Goal: Check status

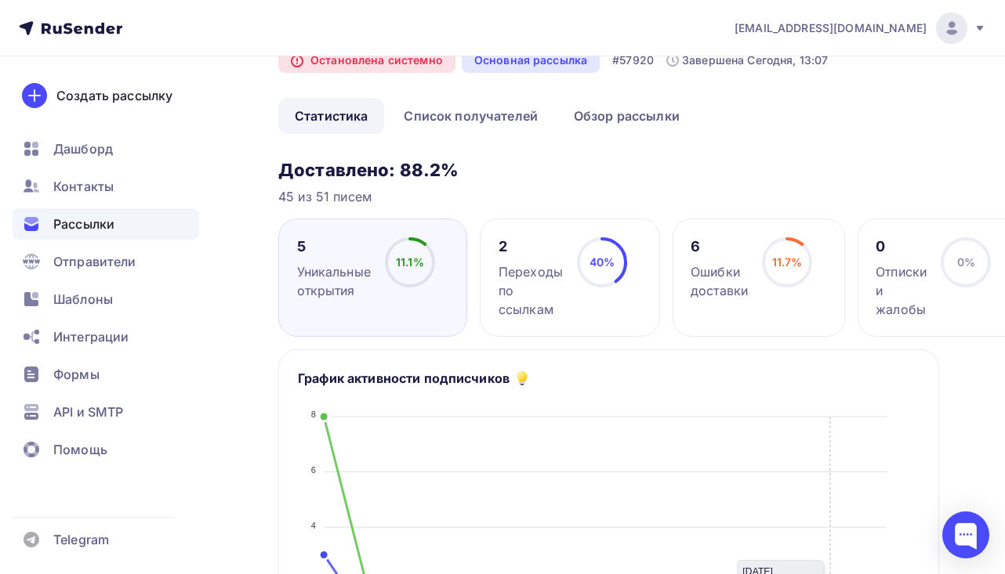
scroll to position [54, 0]
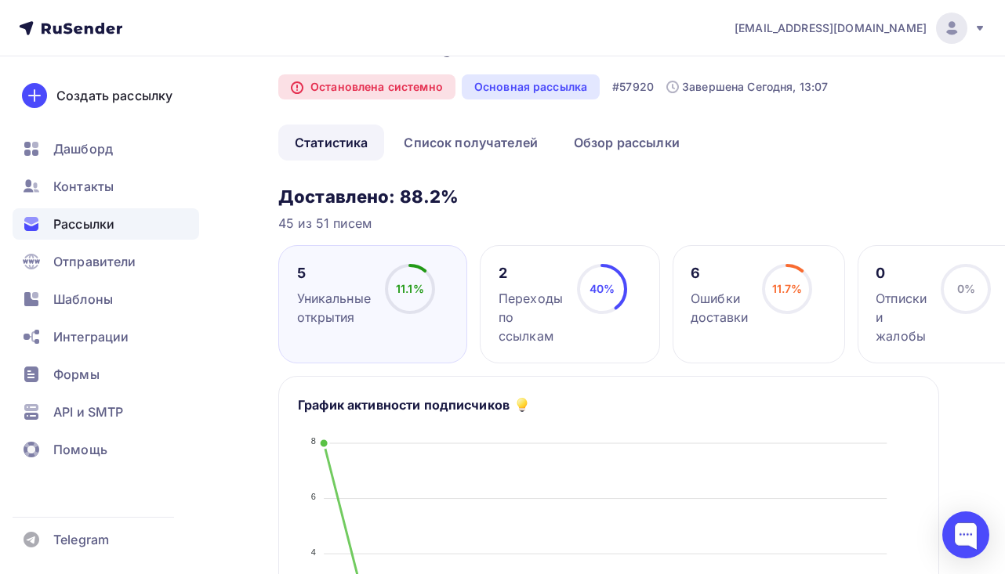
click at [585, 255] on div "2 Переходы по ссылкам 40% 40%" at bounding box center [569, 304] width 179 height 118
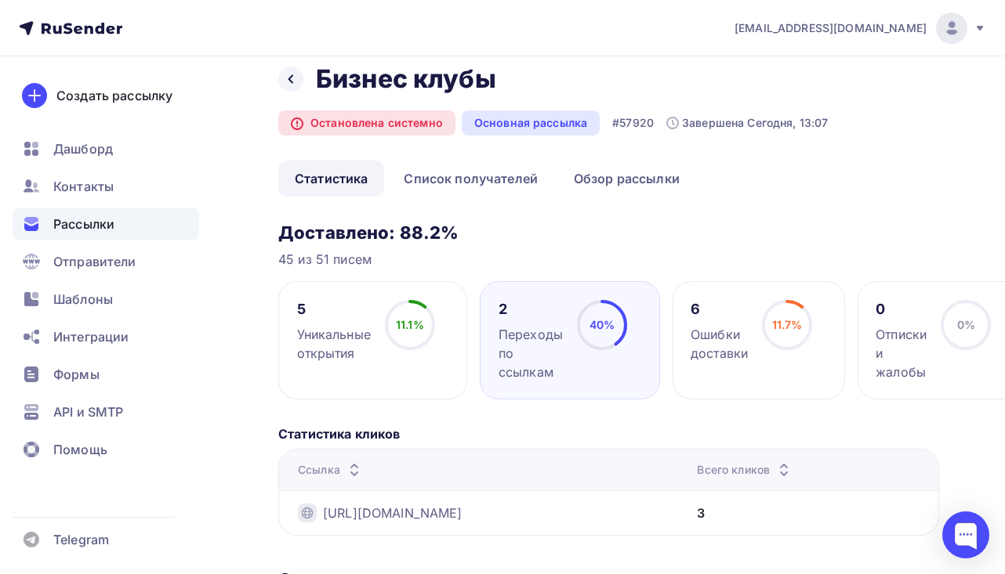
scroll to position [5, 0]
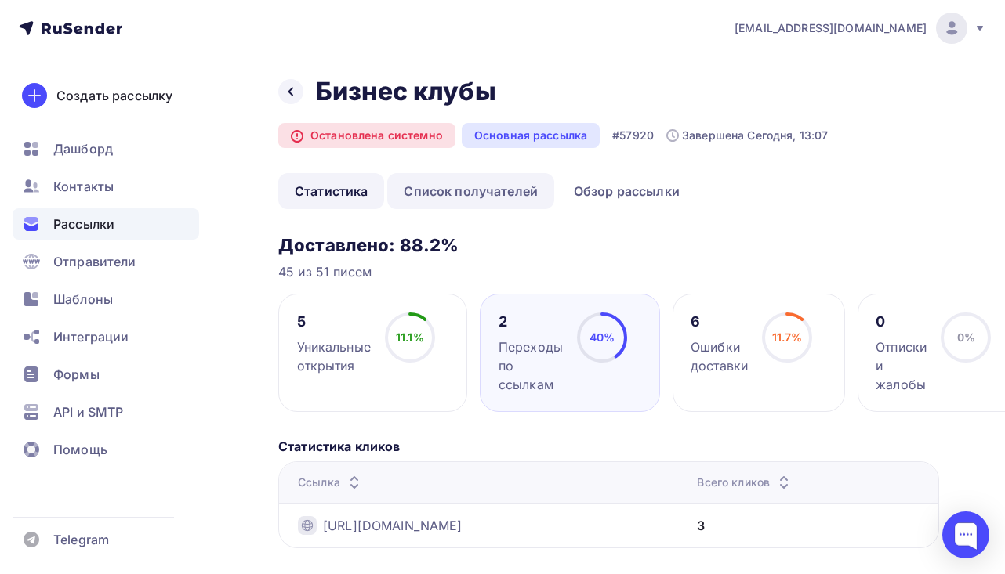
click at [502, 198] on link "Список получателей" at bounding box center [470, 191] width 167 height 36
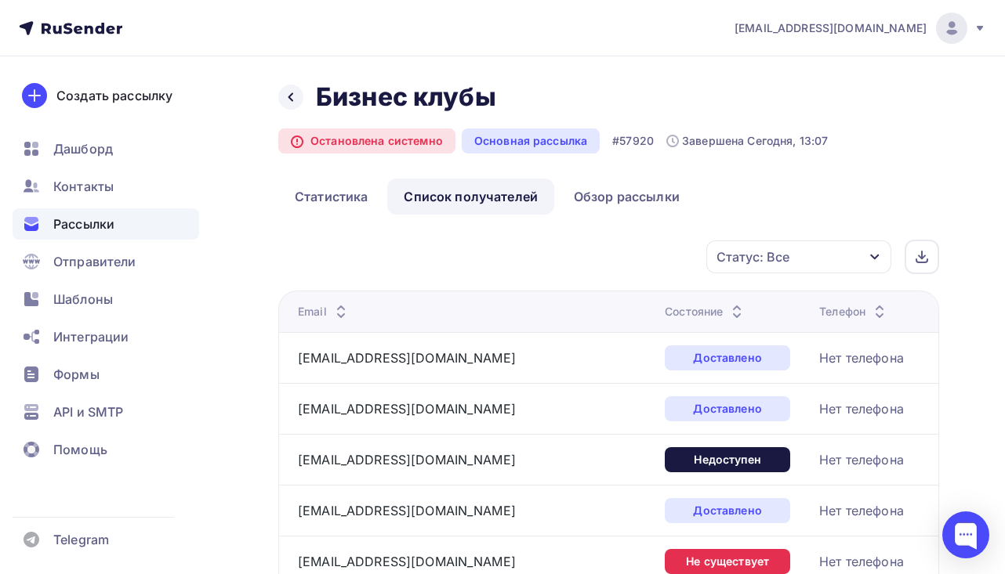
click at [658, 321] on th "Состояние" at bounding box center [735, 312] width 154 height 42
click at [665, 316] on div "Состояние" at bounding box center [706, 312] width 82 height 16
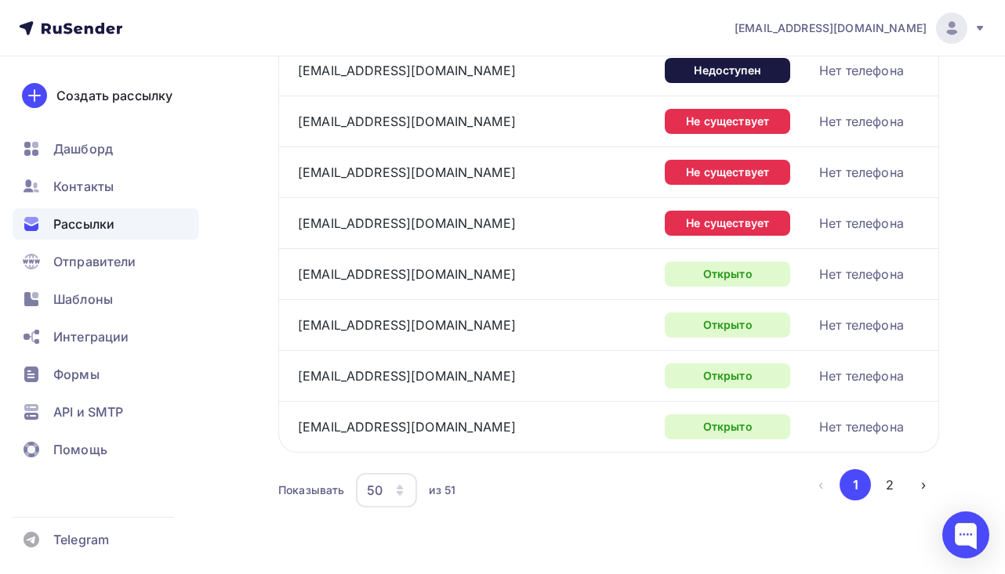
scroll to position [2428, 0]
click at [398, 494] on icon "button" at bounding box center [400, 493] width 6 height 5
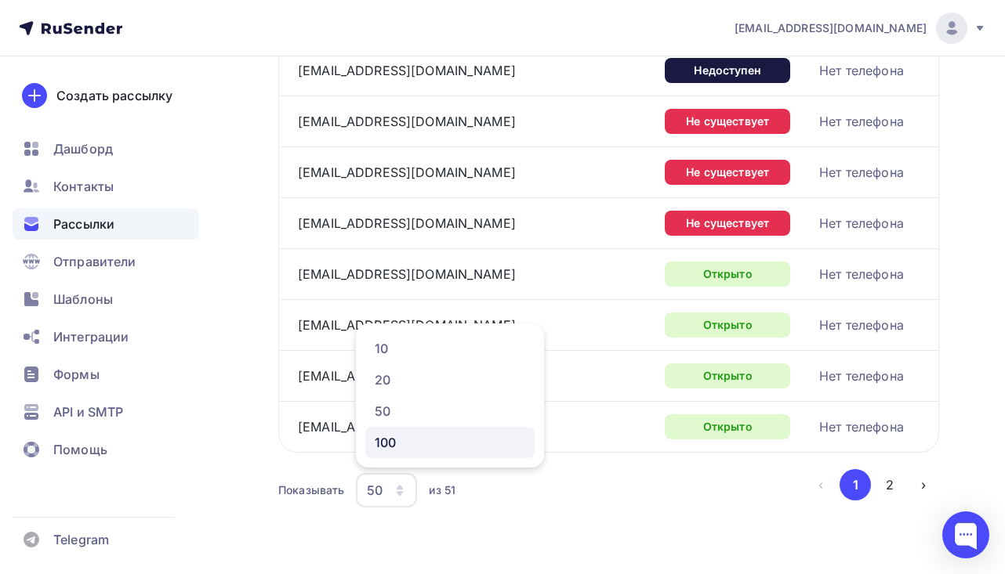
click at [408, 455] on link "100" at bounding box center [449, 442] width 169 height 31
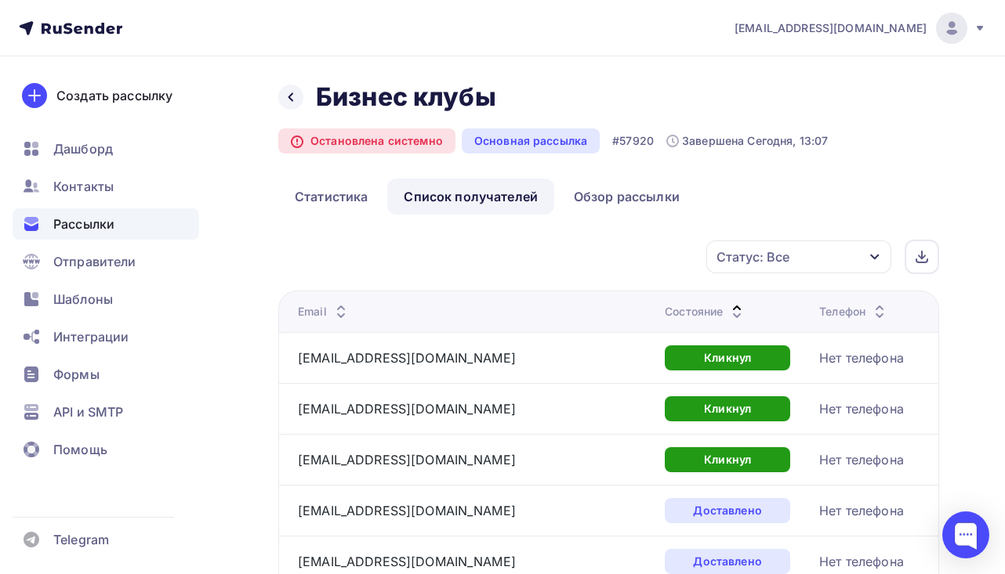
scroll to position [0, 0]
click at [314, 193] on link "Статистика" at bounding box center [331, 197] width 106 height 36
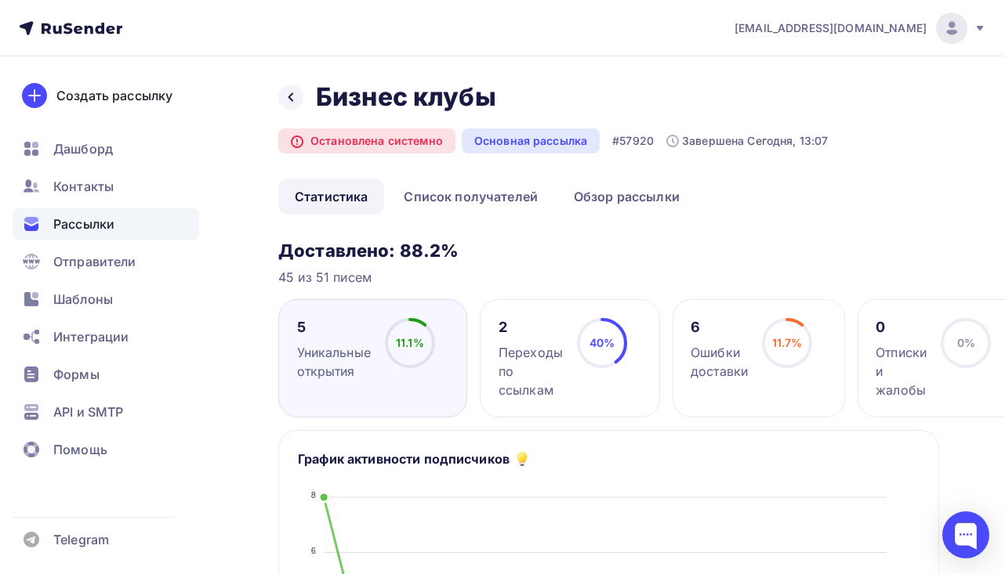
click at [734, 352] on div "Ошибки доставки" at bounding box center [718, 362] width 57 height 38
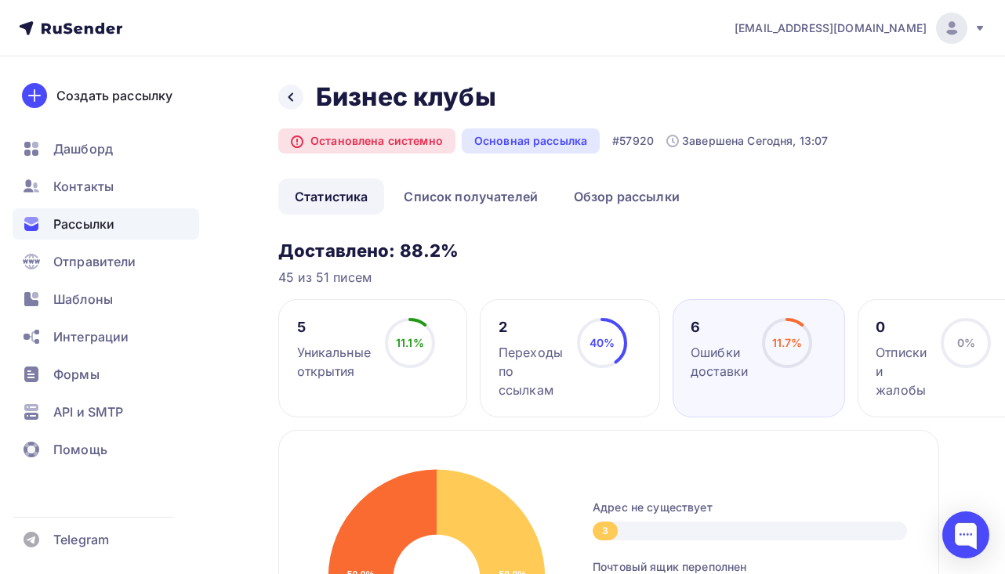
click at [734, 352] on div "Ошибки доставки" at bounding box center [718, 362] width 57 height 38
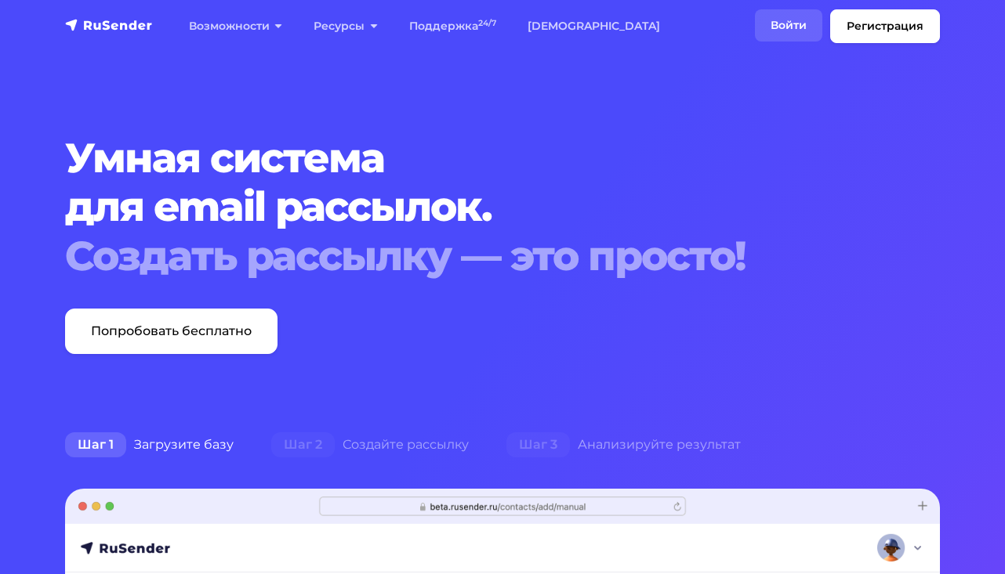
click at [767, 37] on link "Войти" at bounding box center [788, 25] width 67 height 32
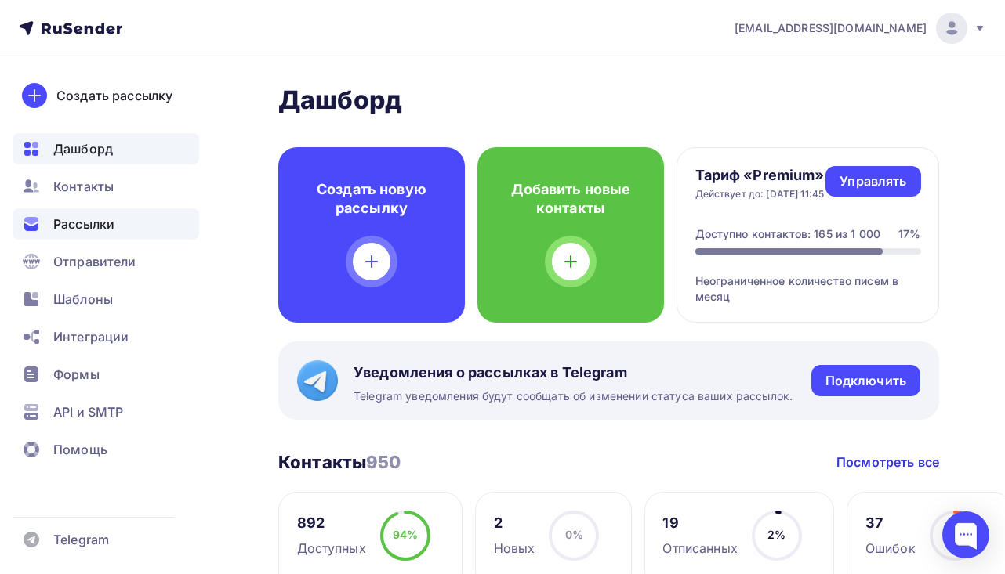
click at [121, 219] on div "Рассылки" at bounding box center [106, 223] width 187 height 31
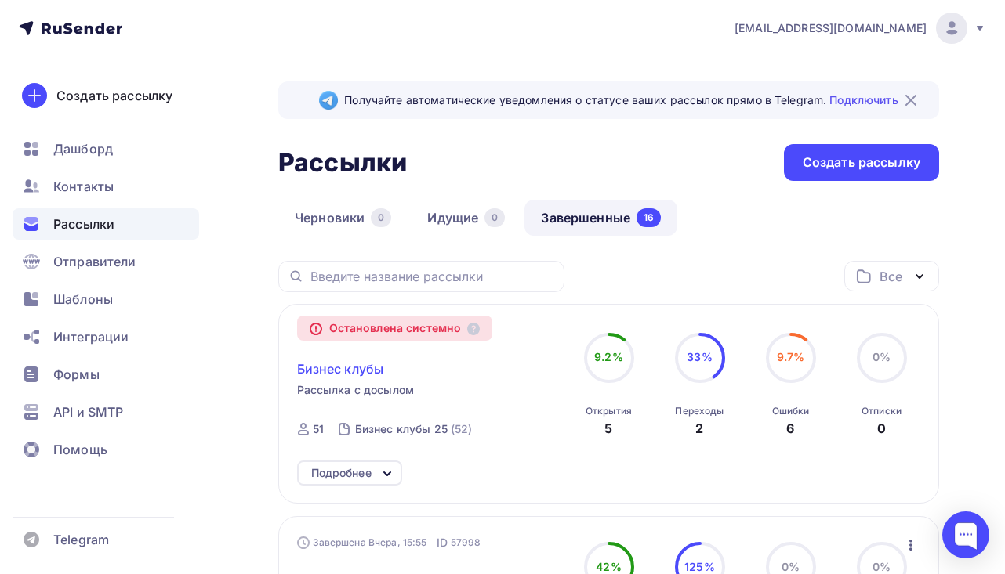
click at [331, 371] on span "Бизнес клубы" at bounding box center [340, 369] width 87 height 19
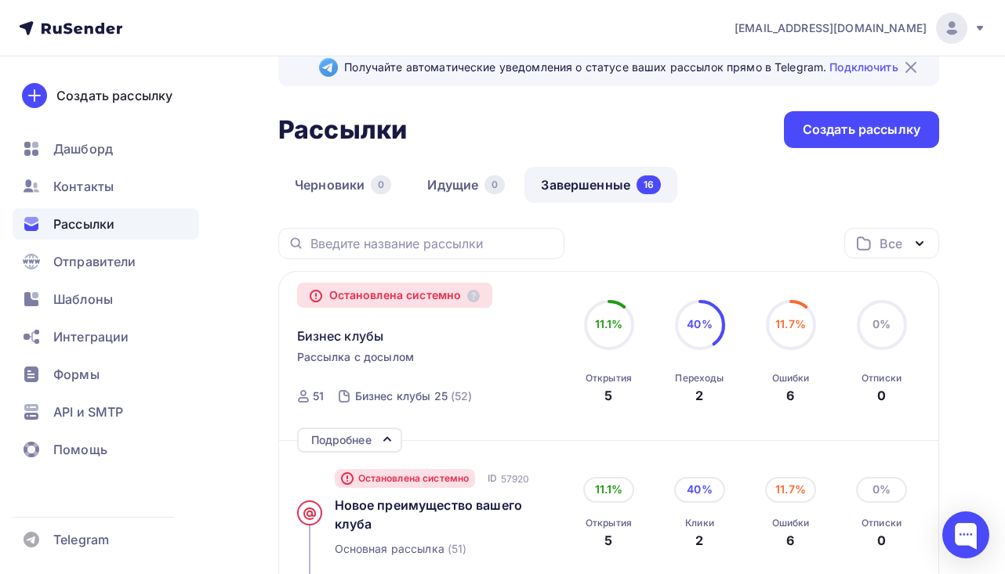
scroll to position [56, 0]
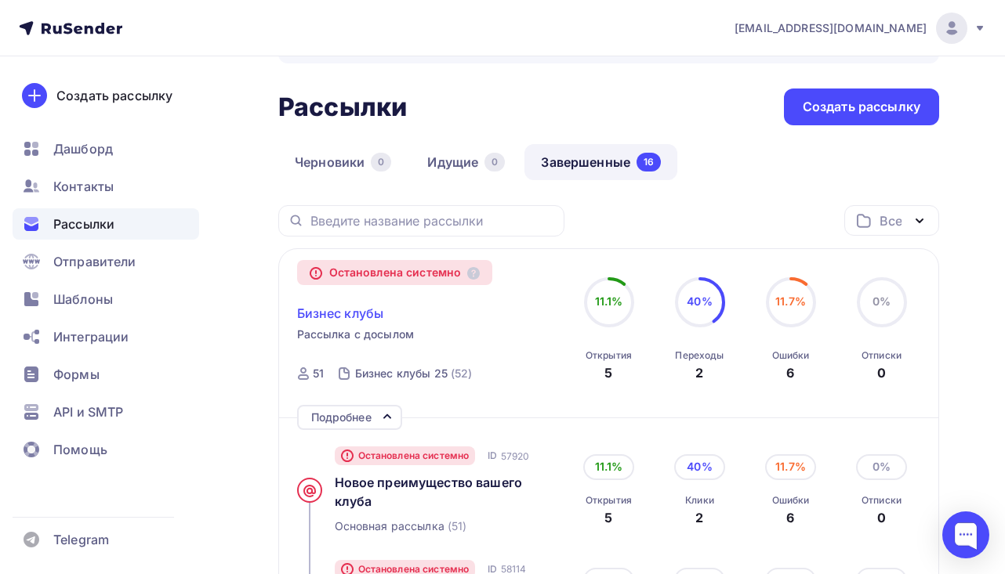
click at [353, 307] on span "Бизнес клубы" at bounding box center [340, 313] width 87 height 19
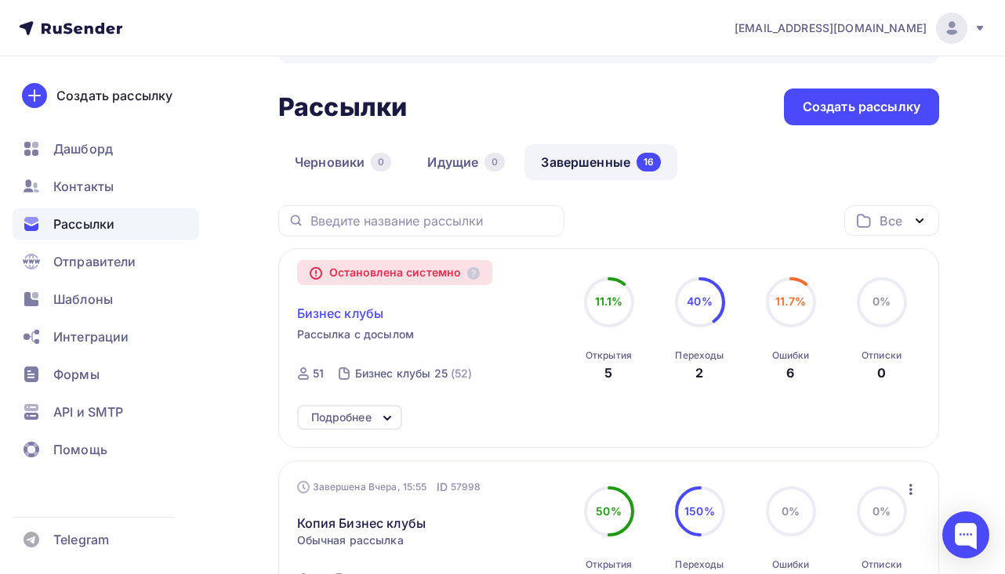
click at [353, 307] on span "Бизнес клубы" at bounding box center [340, 313] width 87 height 19
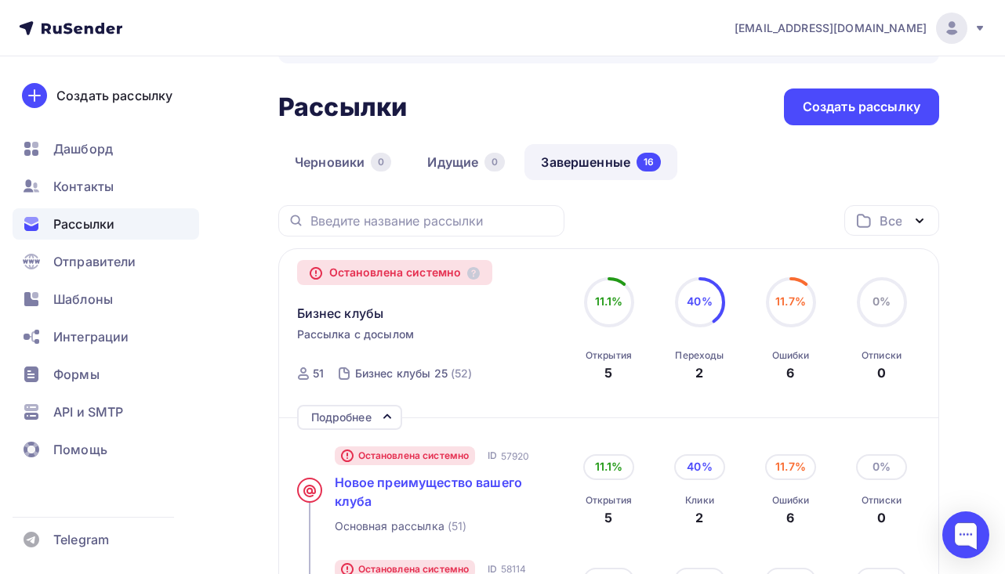
click at [431, 491] on span "Новое преимущество вашего клуба" at bounding box center [429, 492] width 188 height 34
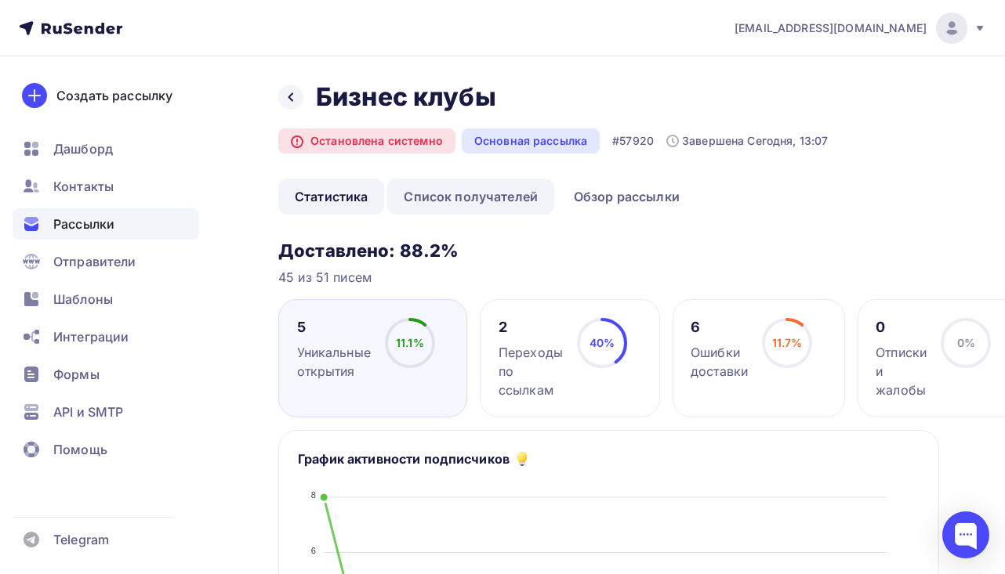
click at [448, 197] on link "Список получателей" at bounding box center [470, 197] width 167 height 36
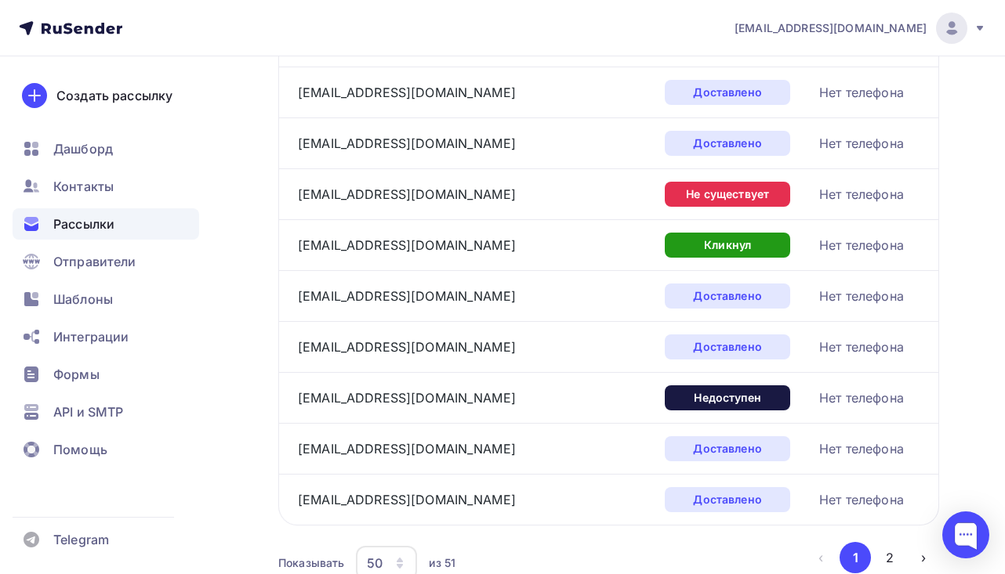
scroll to position [2389, 0]
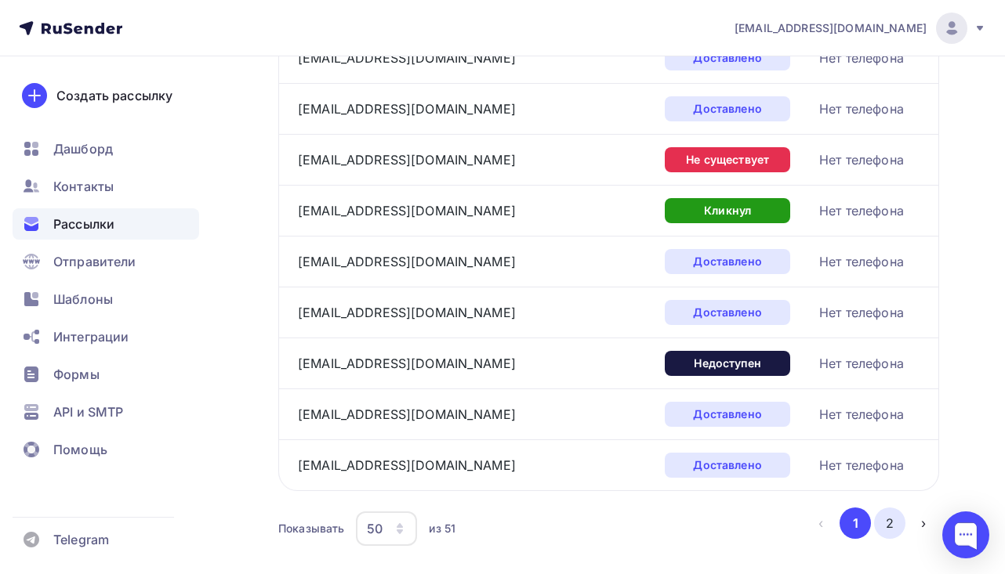
click at [897, 520] on button "2" at bounding box center [889, 523] width 31 height 31
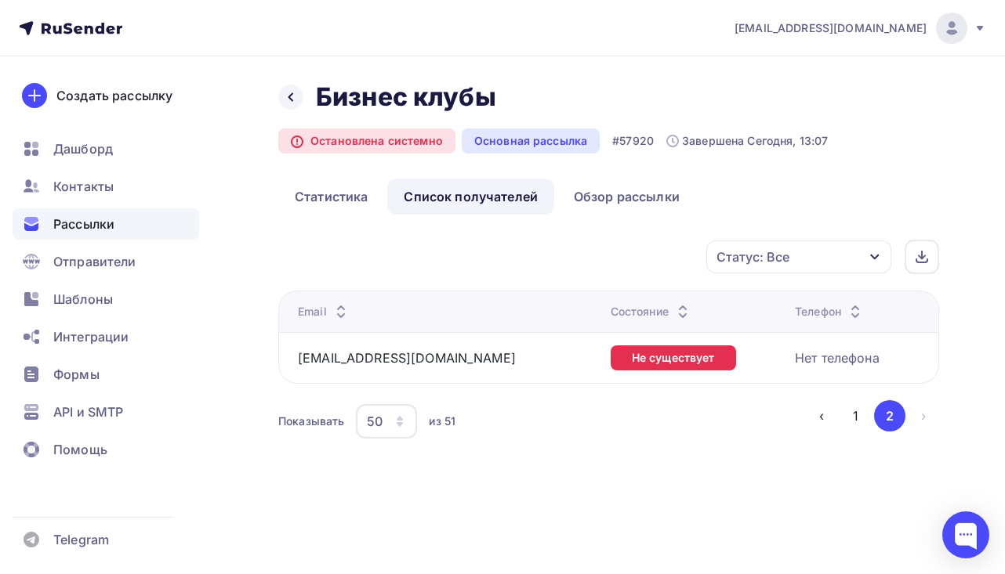
scroll to position [0, 0]
